Goal: Task Accomplishment & Management: Use online tool/utility

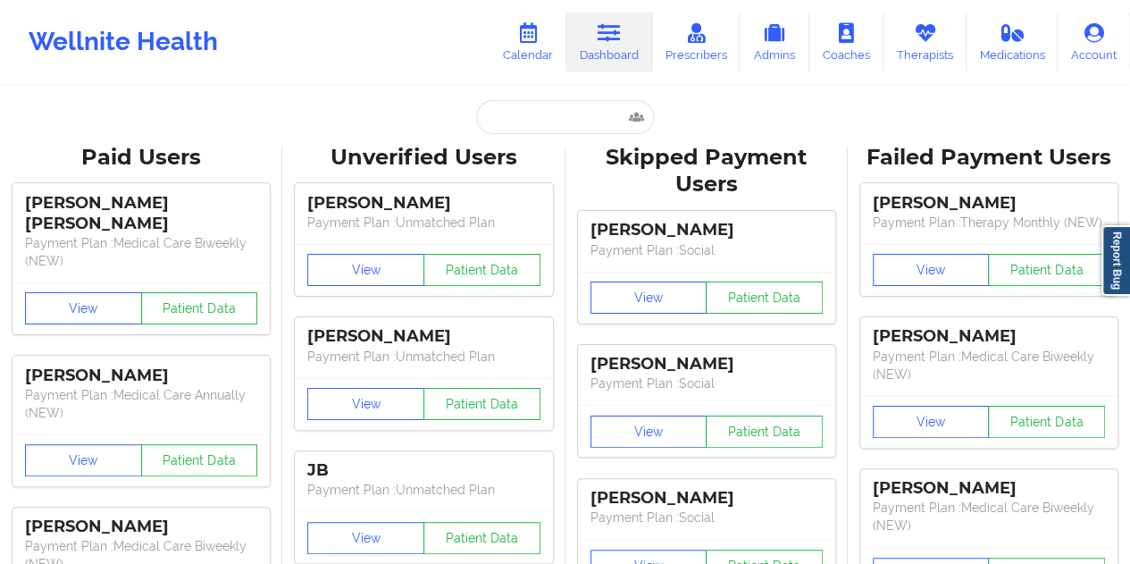
click at [549, 113] on input "text" at bounding box center [564, 117] width 177 height 34
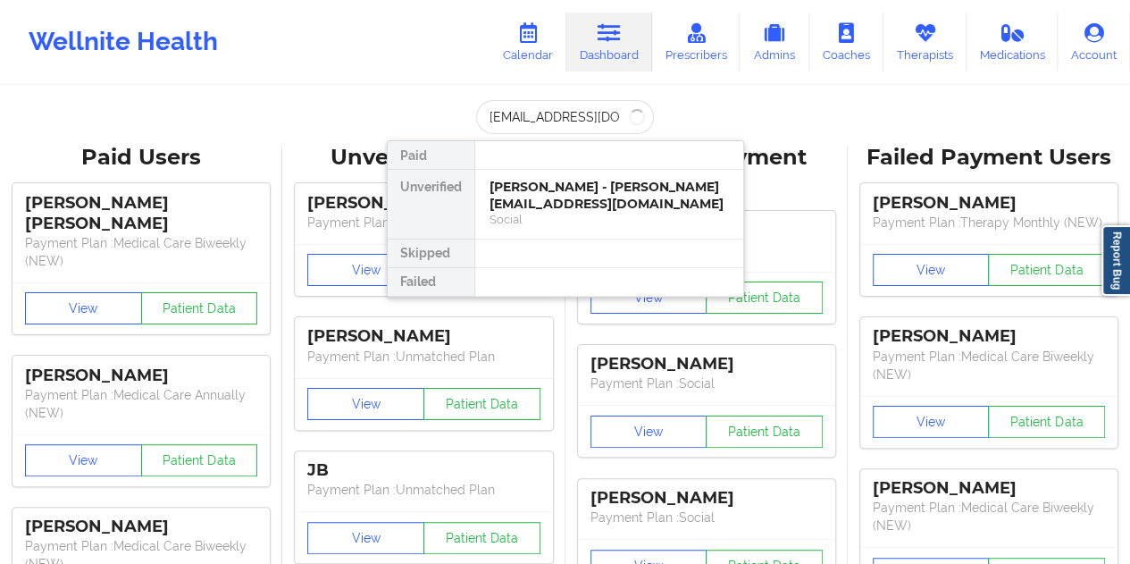
type input "[EMAIL_ADDRESS][DOMAIN_NAME]"
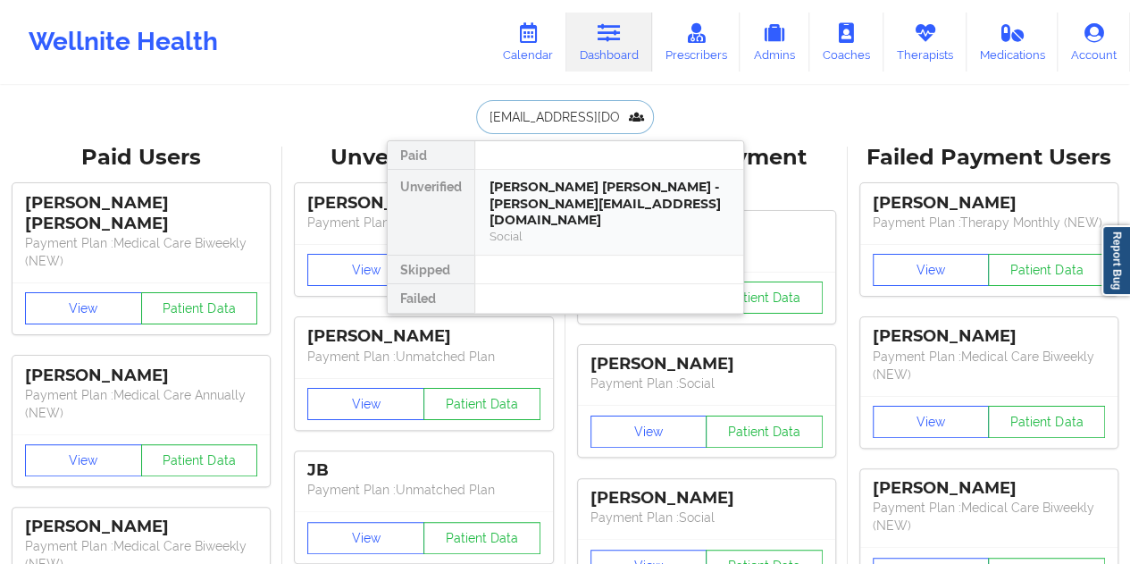
click at [529, 203] on div "[PERSON_NAME] [PERSON_NAME] - [PERSON_NAME][EMAIL_ADDRESS][DOMAIN_NAME]" at bounding box center [609, 204] width 239 height 50
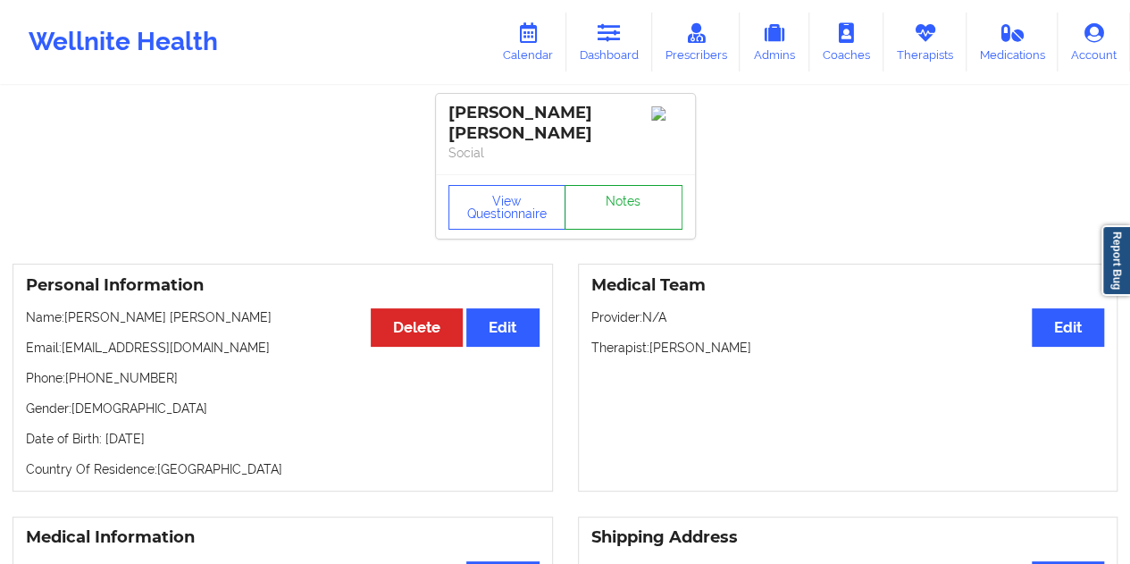
click at [623, 199] on link "Notes" at bounding box center [624, 207] width 118 height 45
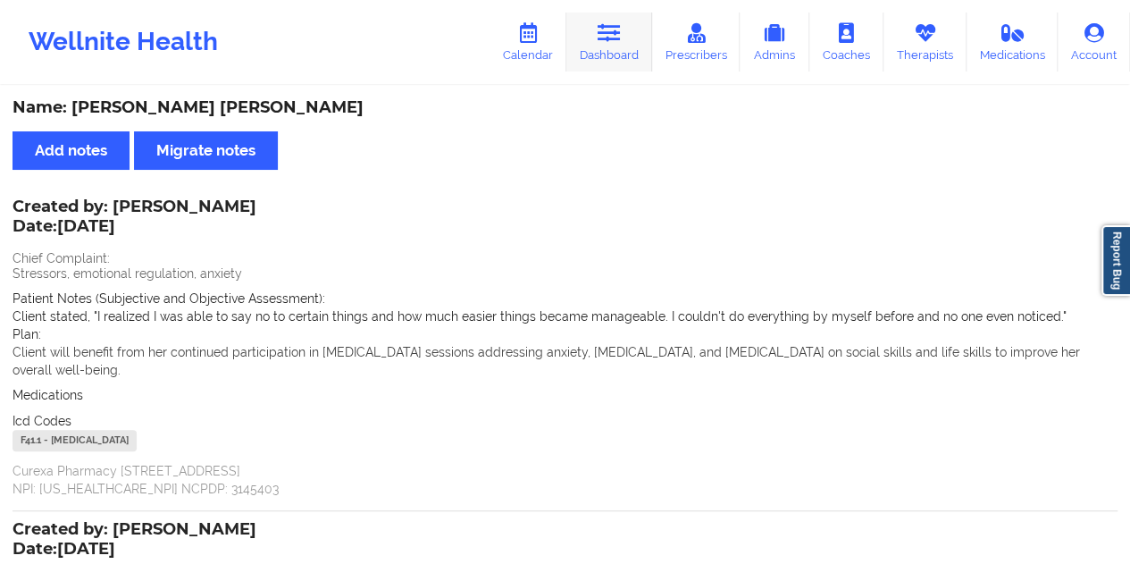
drag, startPoint x: 616, startPoint y: 54, endPoint x: 617, endPoint y: 65, distance: 11.7
click at [616, 54] on link "Dashboard" at bounding box center [610, 42] width 86 height 59
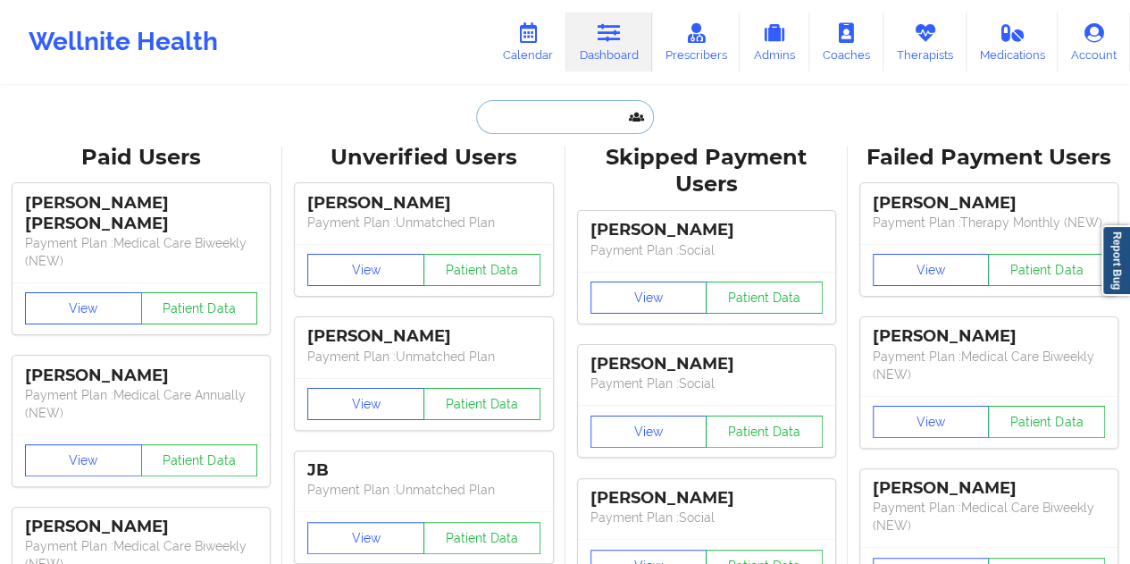
click at [546, 123] on input "text" at bounding box center [564, 117] width 177 height 34
paste input "[PERSON_NAME][EMAIL_ADDRESS][DOMAIN_NAME]"
type input "[PERSON_NAME][EMAIL_ADDRESS][DOMAIN_NAME]"
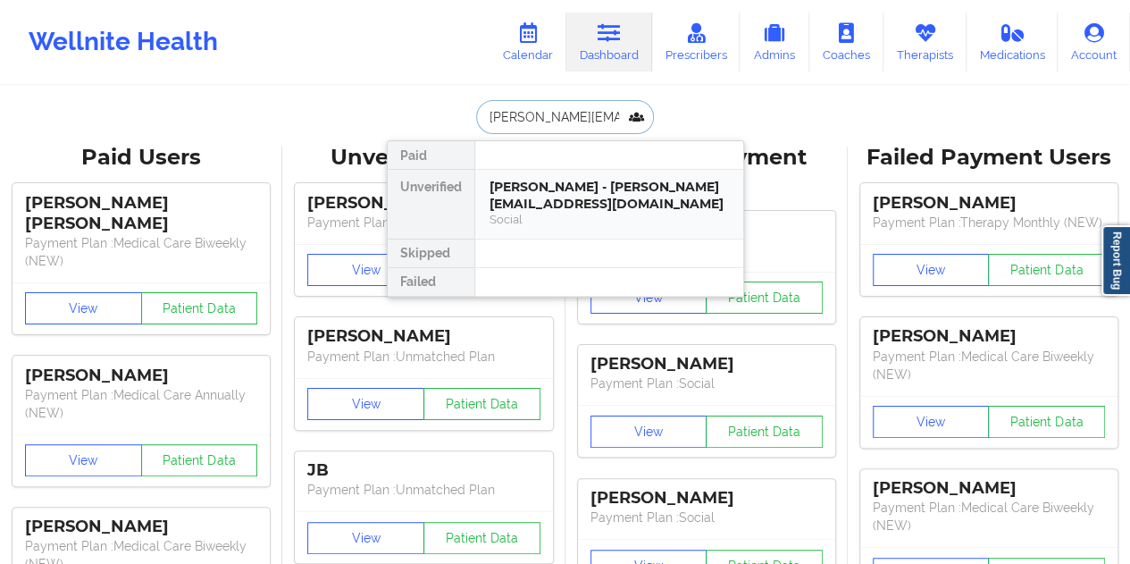
click at [604, 207] on div "[PERSON_NAME] - [PERSON_NAME][EMAIL_ADDRESS][DOMAIN_NAME]" at bounding box center [609, 195] width 239 height 33
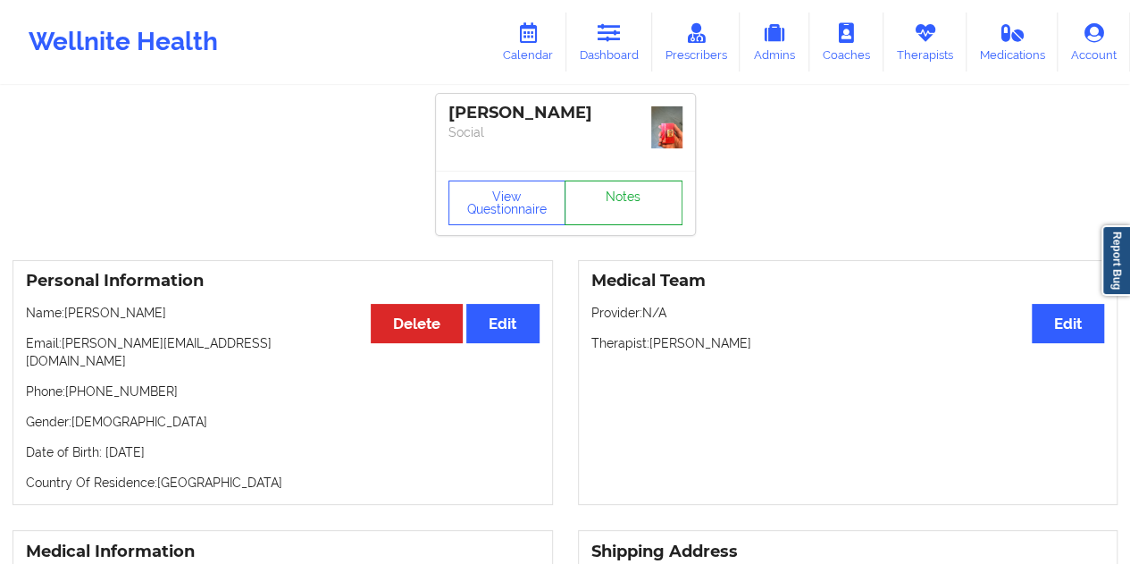
click at [613, 197] on link "Notes" at bounding box center [624, 203] width 118 height 45
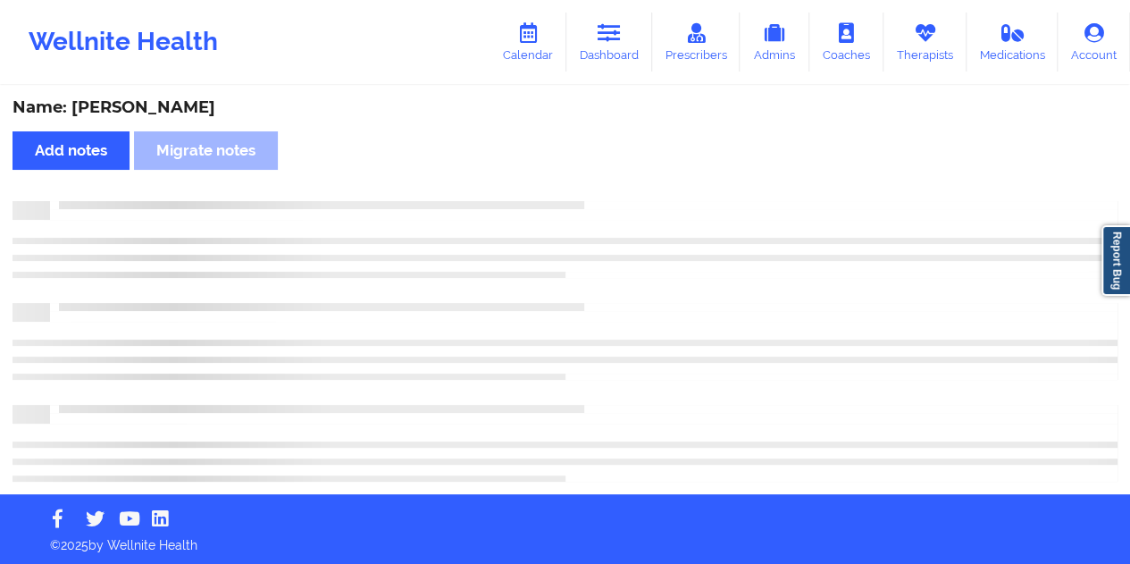
click at [163, 113] on div "Name: [PERSON_NAME]" at bounding box center [565, 107] width 1105 height 21
copy div "[GEOGRAPHIC_DATA]"
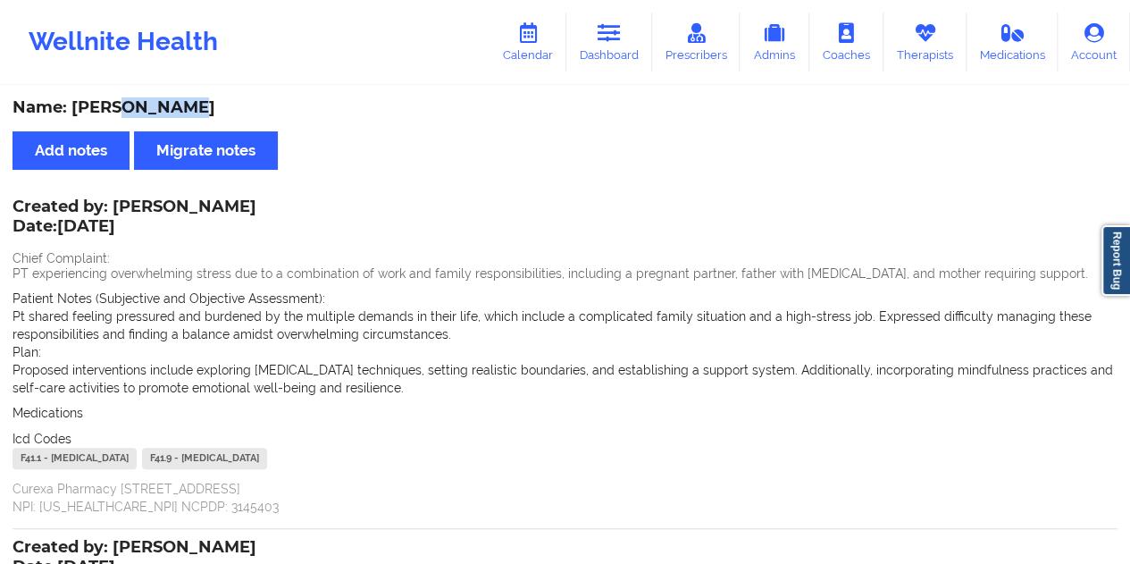
click at [618, 67] on link "Dashboard" at bounding box center [610, 42] width 86 height 59
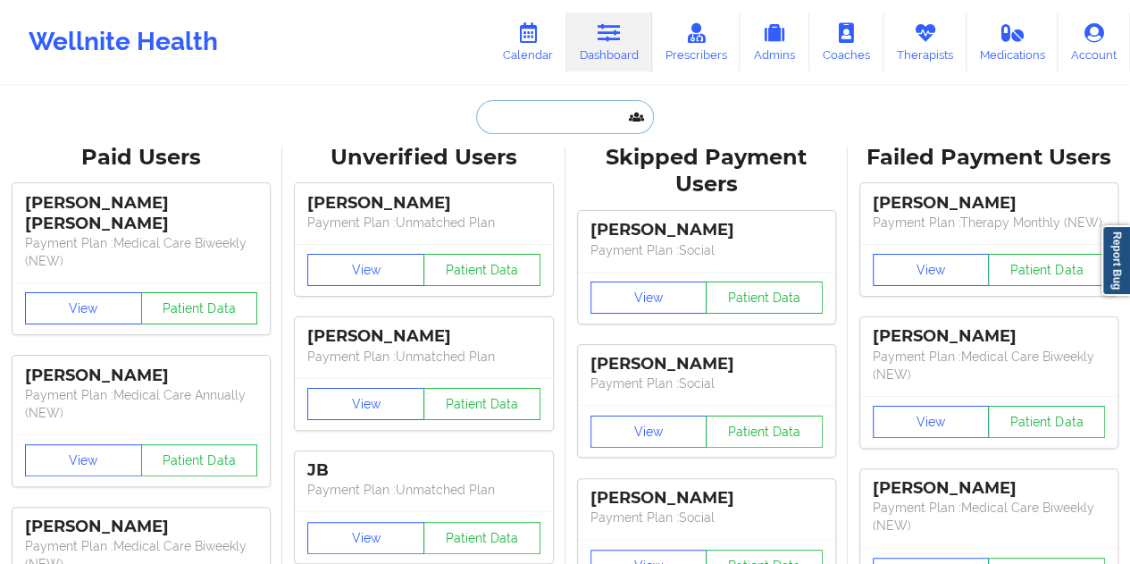
click at [563, 100] on input "text" at bounding box center [564, 117] width 177 height 34
paste input "[PERSON_NAME][EMAIL_ADDRESS][DOMAIN_NAME]"
type input "[PERSON_NAME][EMAIL_ADDRESS][DOMAIN_NAME]"
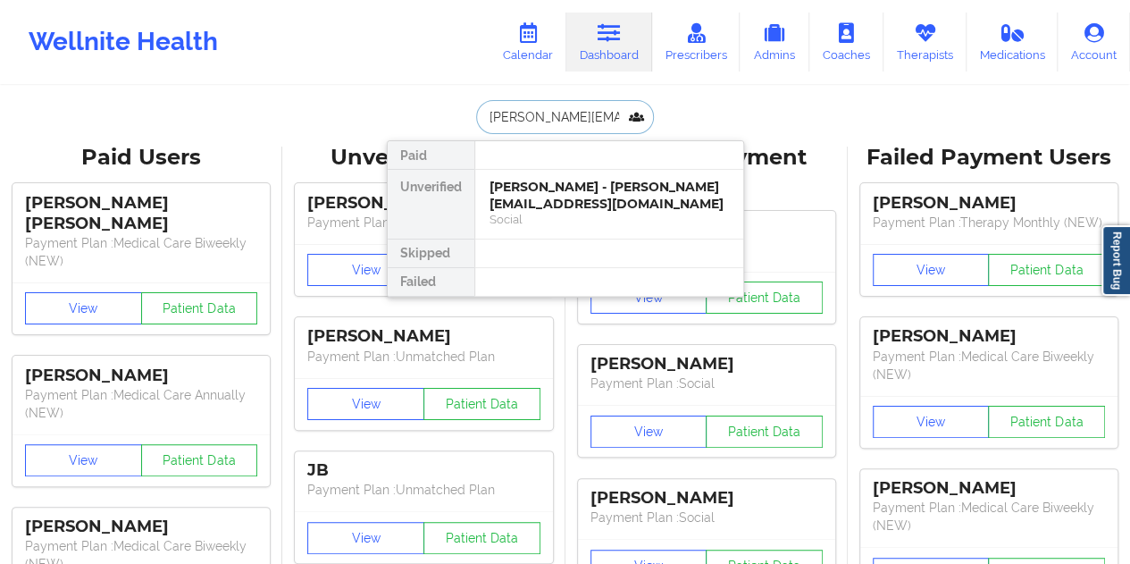
scroll to position [0, 32]
click at [596, 194] on div "Leonardo Ortiz - [EMAIL_ADDRESS][DOMAIN_NAME]" at bounding box center [609, 195] width 239 height 33
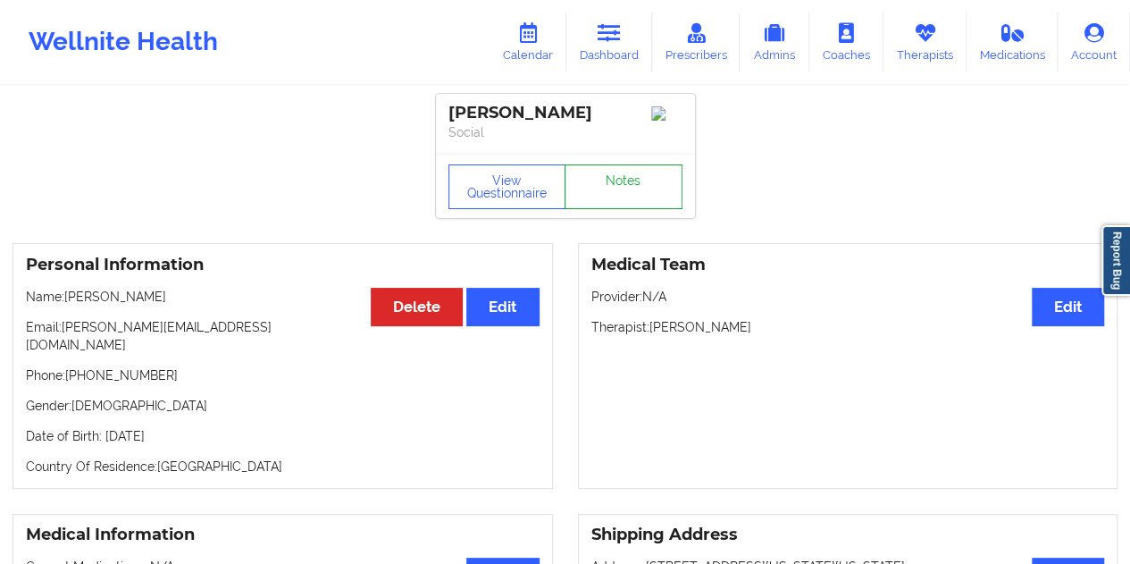
click at [624, 180] on link "Notes" at bounding box center [624, 186] width 118 height 45
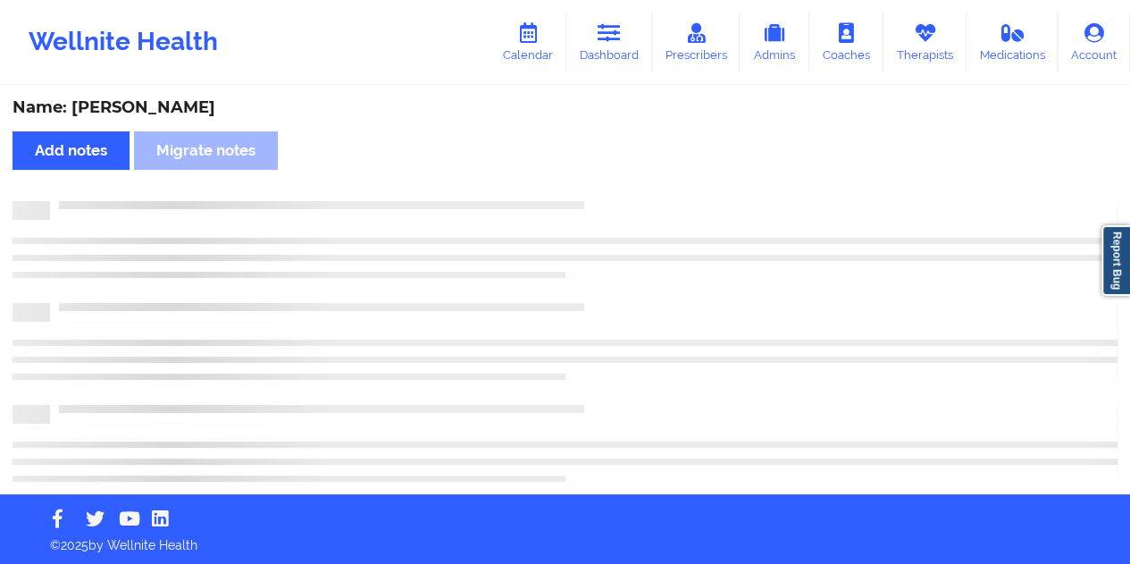
click at [184, 109] on div "Name: [PERSON_NAME]" at bounding box center [565, 107] width 1105 height 21
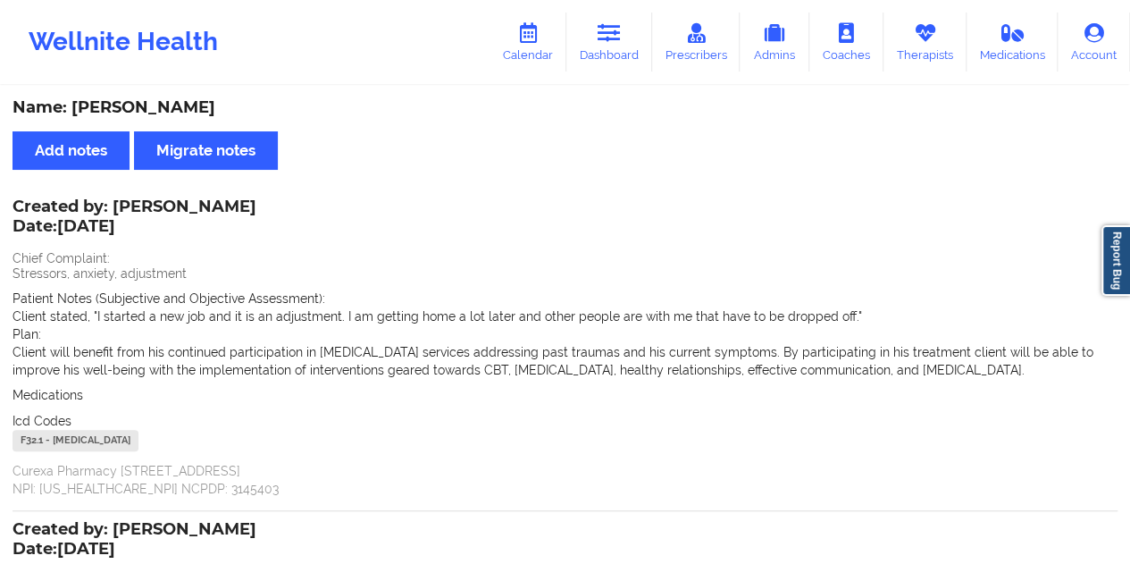
copy div "[PERSON_NAME]"
click at [615, 75] on div "Wellnite Health Calendar Dashboard Prescribers Admins Coaches Therapists Medica…" at bounding box center [565, 41] width 1130 height 71
click at [609, 31] on icon at bounding box center [609, 33] width 23 height 20
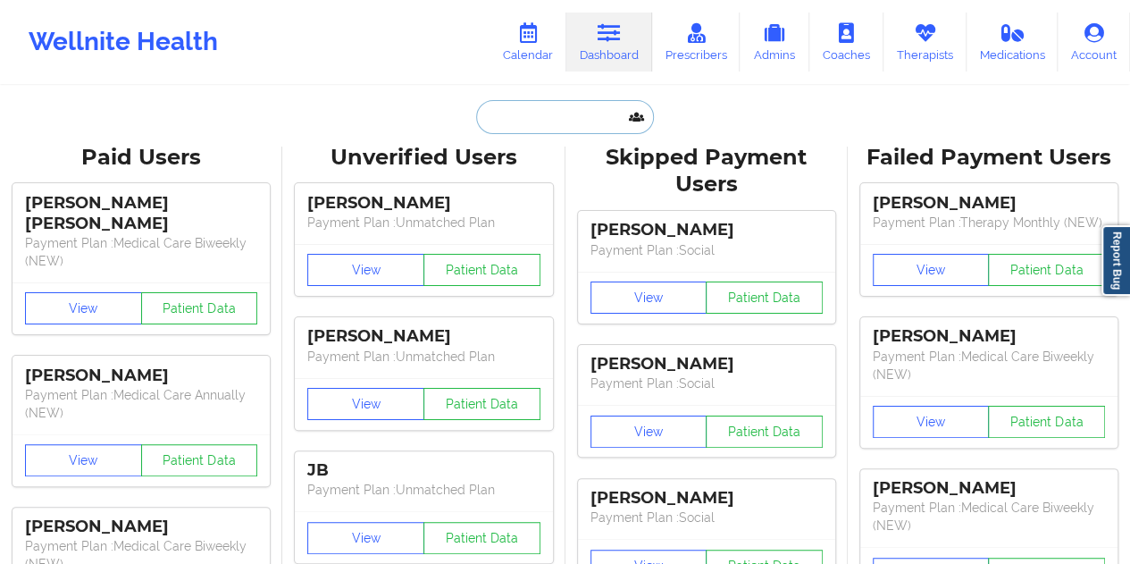
click at [545, 113] on input "text" at bounding box center [564, 117] width 177 height 34
paste input "[EMAIL_ADDRESS][DOMAIN_NAME]"
type input "[EMAIL_ADDRESS][DOMAIN_NAME]"
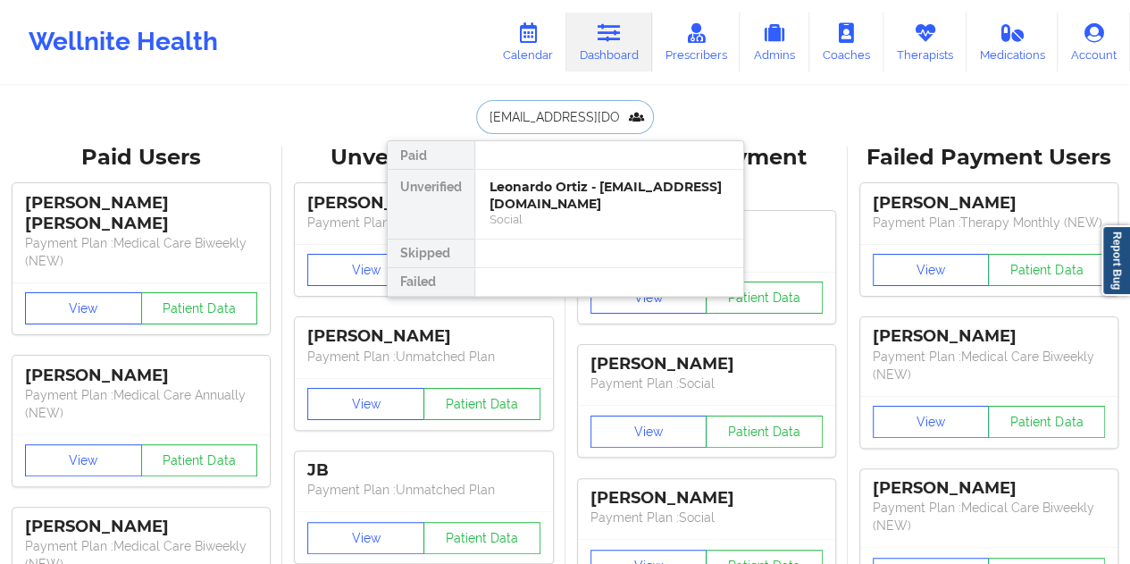
scroll to position [0, 13]
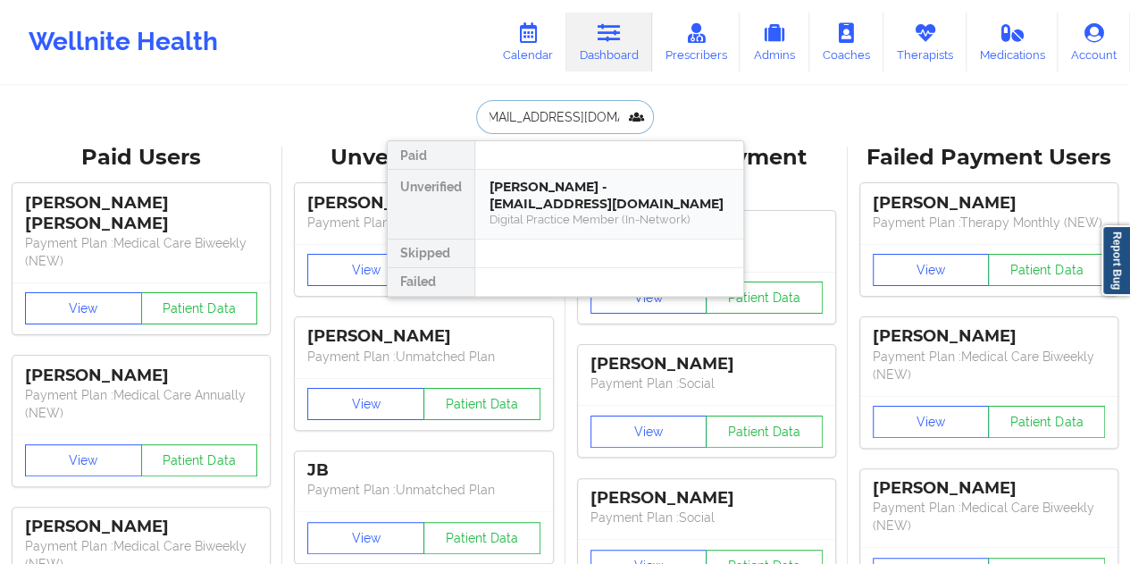
click at [599, 206] on div "[PERSON_NAME] - [EMAIL_ADDRESS][DOMAIN_NAME]" at bounding box center [609, 195] width 239 height 33
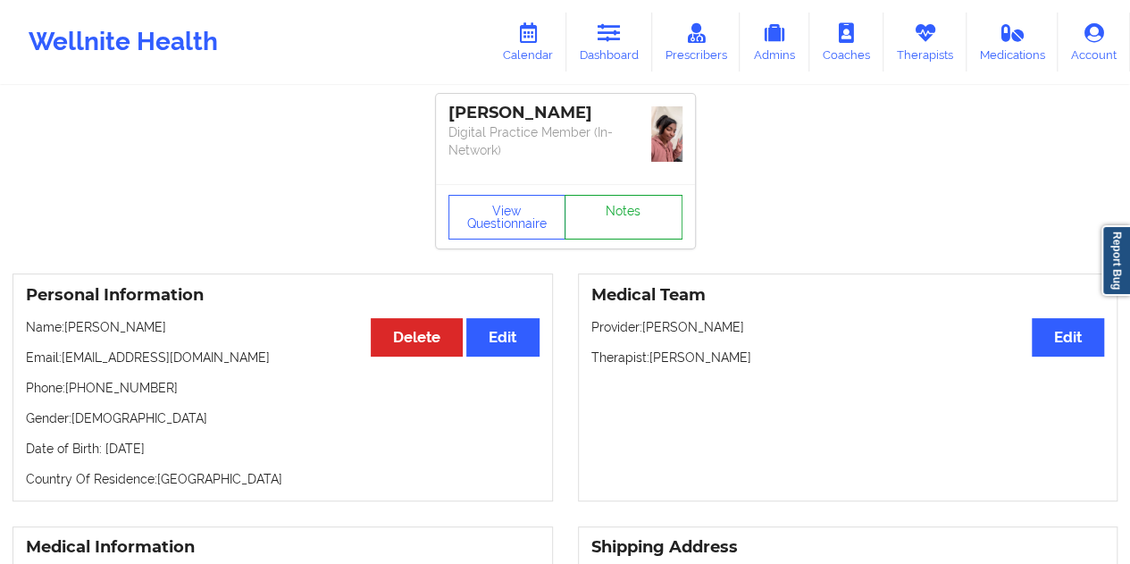
click at [609, 197] on link "Notes" at bounding box center [624, 217] width 118 height 45
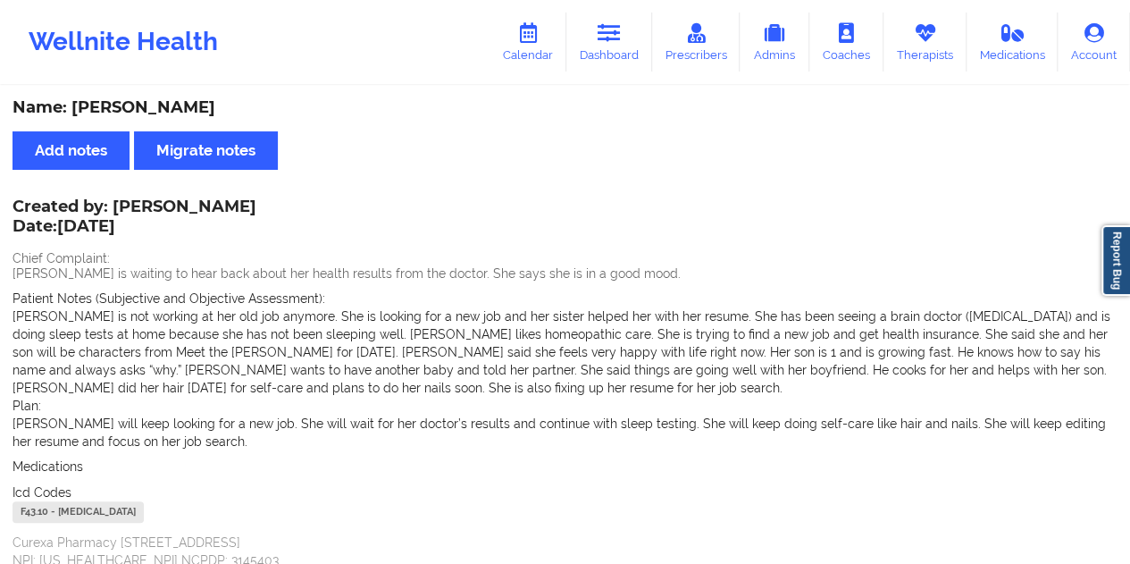
click at [173, 110] on div "Name: [PERSON_NAME]" at bounding box center [565, 107] width 1105 height 21
copy div "[PERSON_NAME]"
drag, startPoint x: 231, startPoint y: 205, endPoint x: 128, endPoint y: 201, distance: 102.8
click at [128, 201] on div "Created by: [PERSON_NAME] Date: [DATE] Chief Complaint: [PERSON_NAME] is waitin…" at bounding box center [565, 385] width 1105 height 368
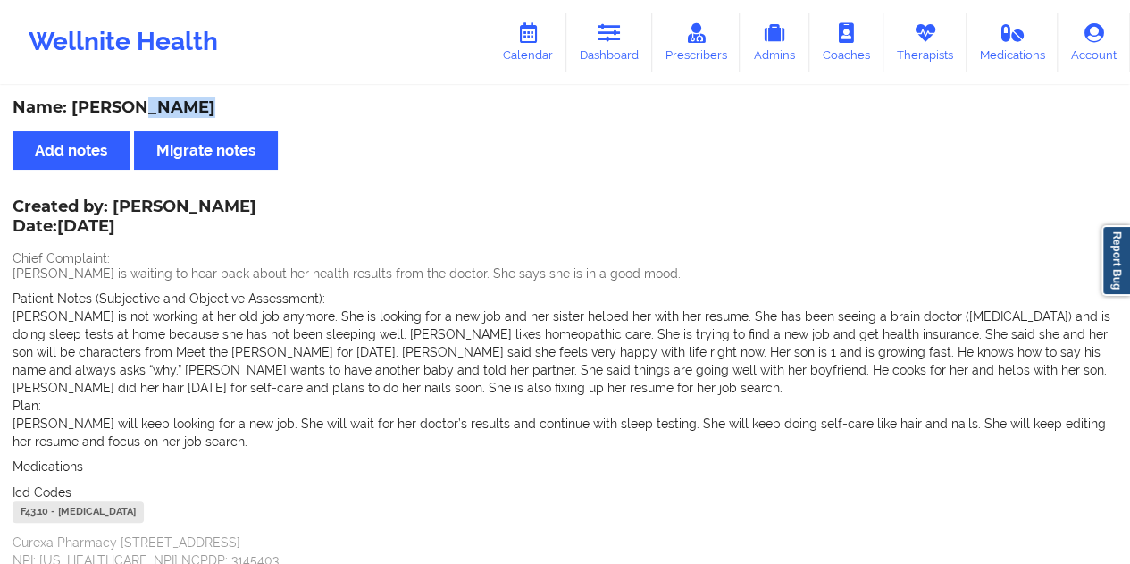
drag, startPoint x: 117, startPoint y: 201, endPoint x: 223, endPoint y: 205, distance: 106.4
click at [223, 205] on div "Created by: [PERSON_NAME] Date: [DATE]" at bounding box center [135, 217] width 244 height 41
copy div "[PERSON_NAME]"
click at [638, 63] on link "Dashboard" at bounding box center [610, 42] width 86 height 59
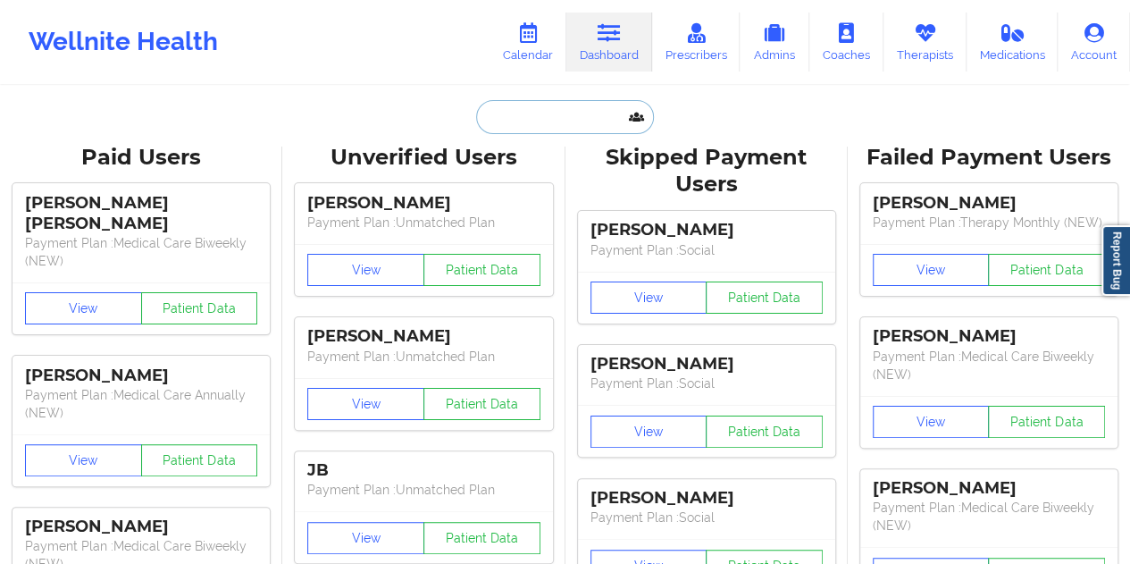
click at [567, 117] on input "text" at bounding box center [564, 117] width 177 height 34
paste input "[EMAIL_ADDRESS][DOMAIN_NAME]"
type input "[EMAIL_ADDRESS][DOMAIN_NAME]"
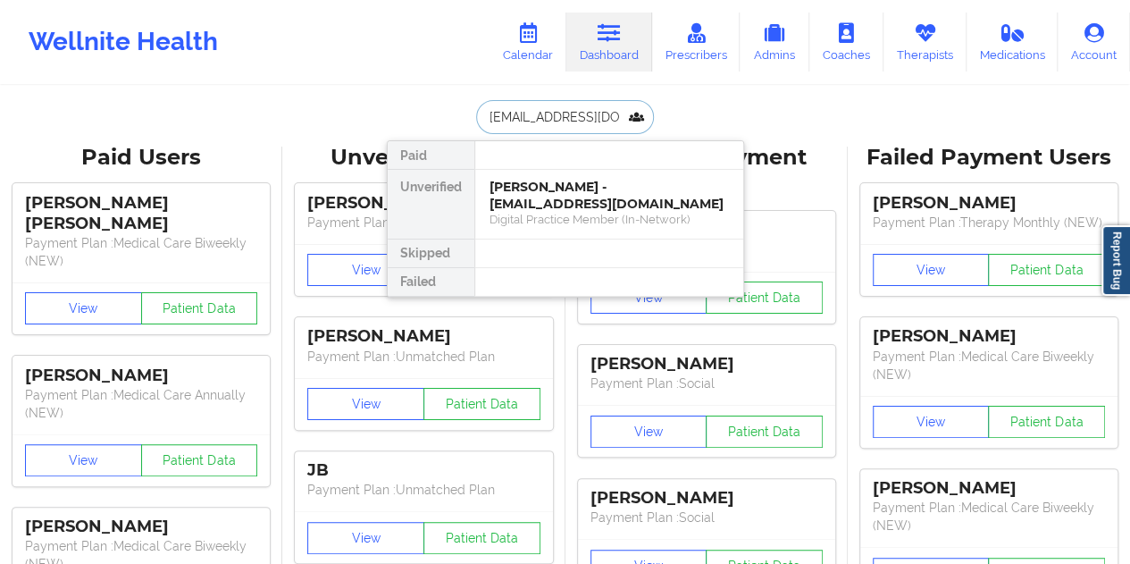
scroll to position [0, 21]
click at [558, 195] on div "[PERSON_NAME] - [EMAIL_ADDRESS][DOMAIN_NAME]" at bounding box center [609, 195] width 239 height 33
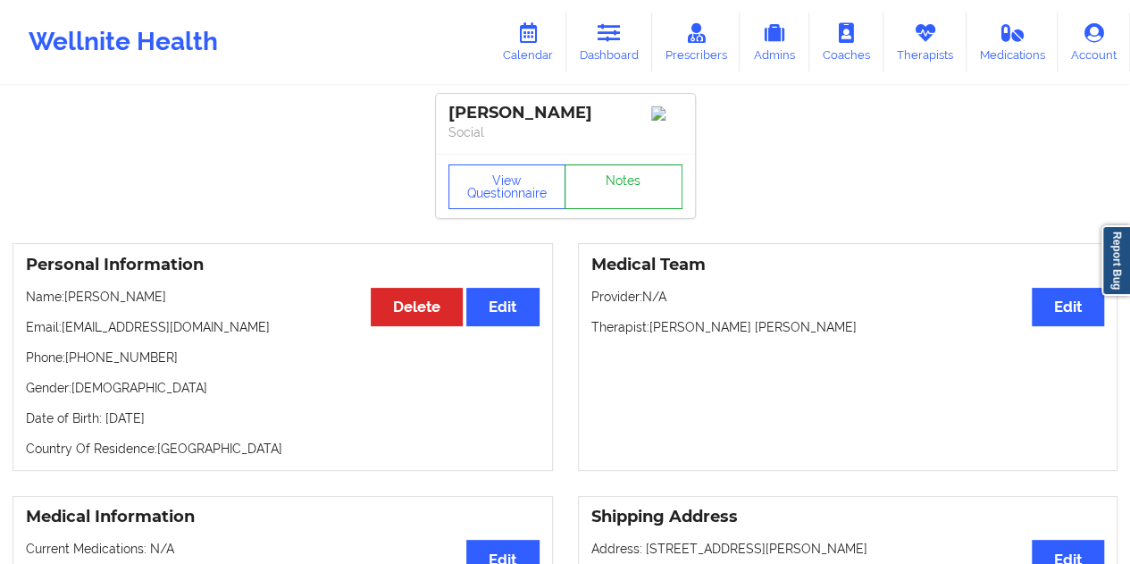
click at [624, 185] on link "Notes" at bounding box center [624, 186] width 118 height 45
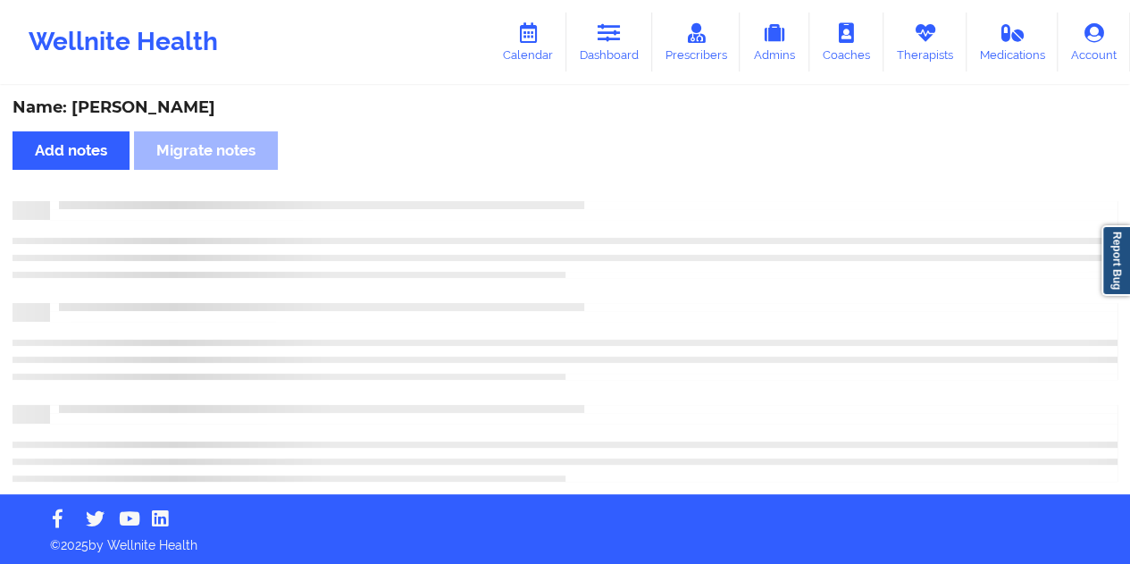
click at [163, 107] on div "Name: [PERSON_NAME]" at bounding box center [565, 107] width 1105 height 21
click at [163, 106] on div "Name: [PERSON_NAME]" at bounding box center [565, 107] width 1105 height 21
copy div "[PERSON_NAME]"
